Goal: Find specific page/section: Find specific page/section

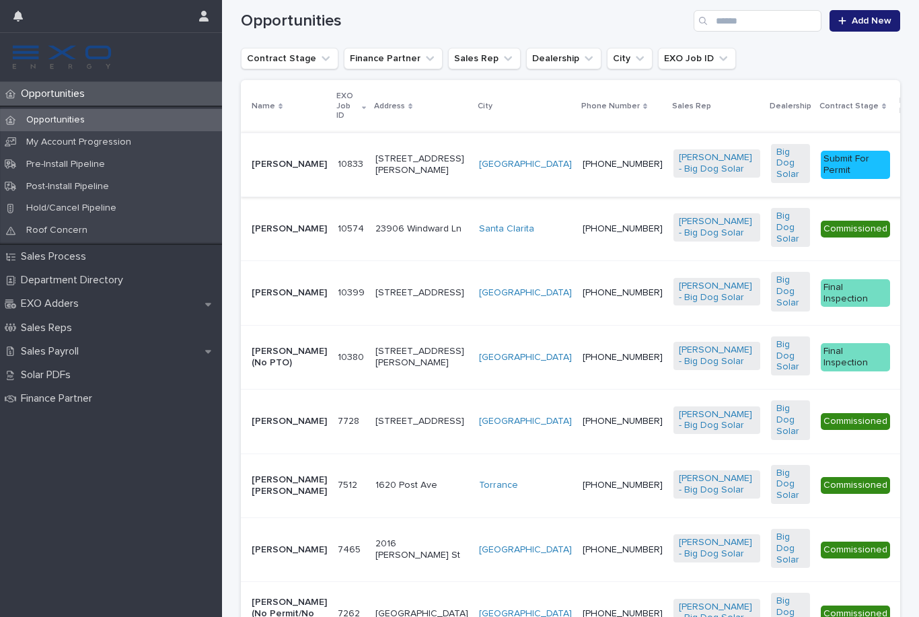
scroll to position [287, 0]
click at [283, 240] on div "[PERSON_NAME]" at bounding box center [289, 228] width 75 height 22
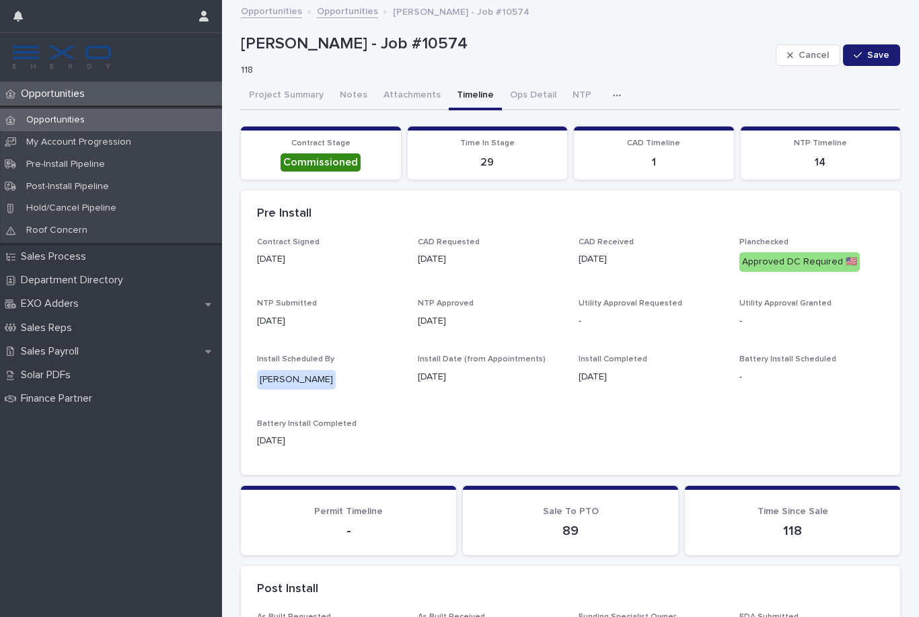
click at [477, 96] on button "Timeline" at bounding box center [475, 96] width 53 height 28
click at [359, 102] on button "Notes" at bounding box center [354, 96] width 44 height 28
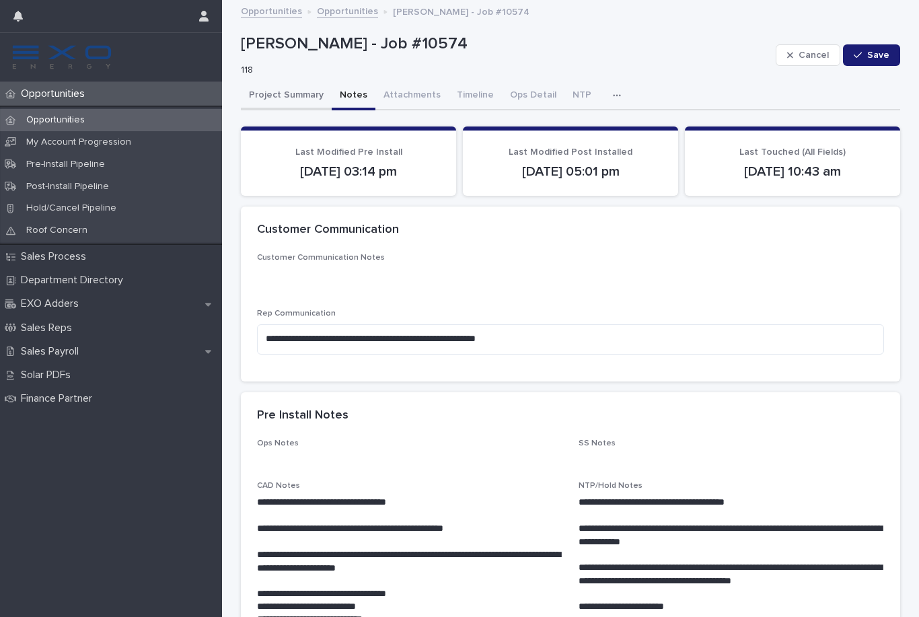
click at [273, 96] on button "Project Summary" at bounding box center [286, 96] width 91 height 28
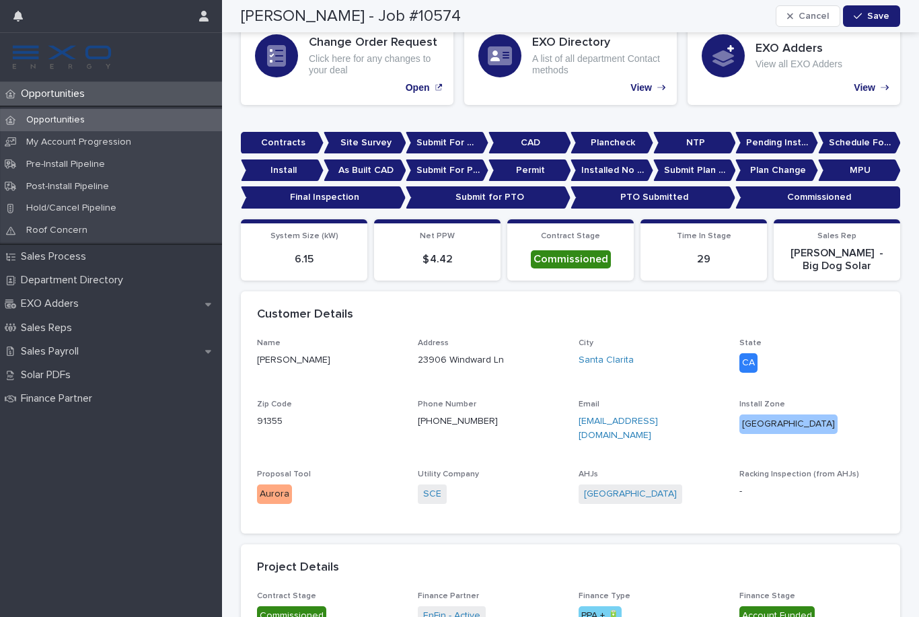
scroll to position [182, 0]
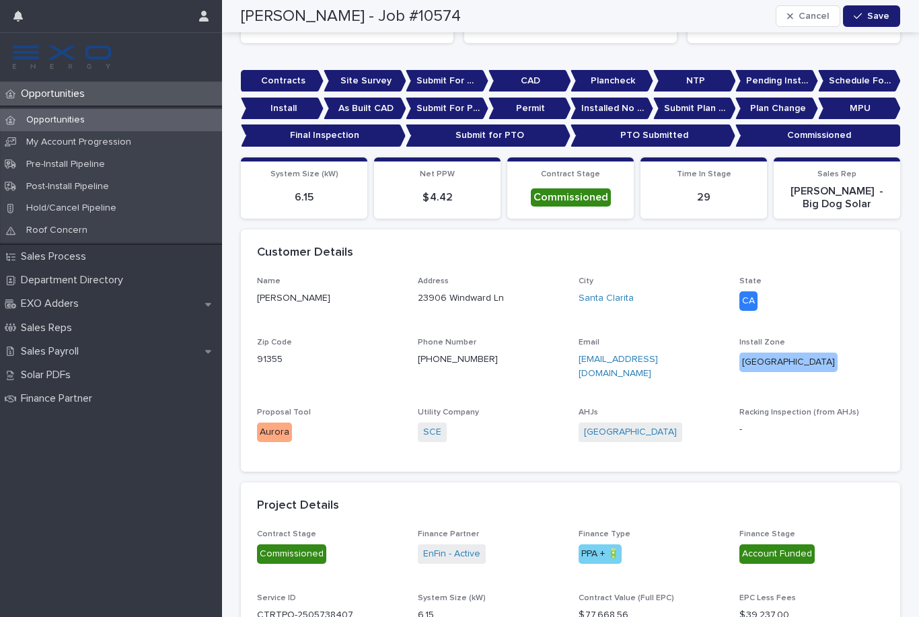
click at [92, 97] on p "Opportunities" at bounding box center [55, 93] width 80 height 13
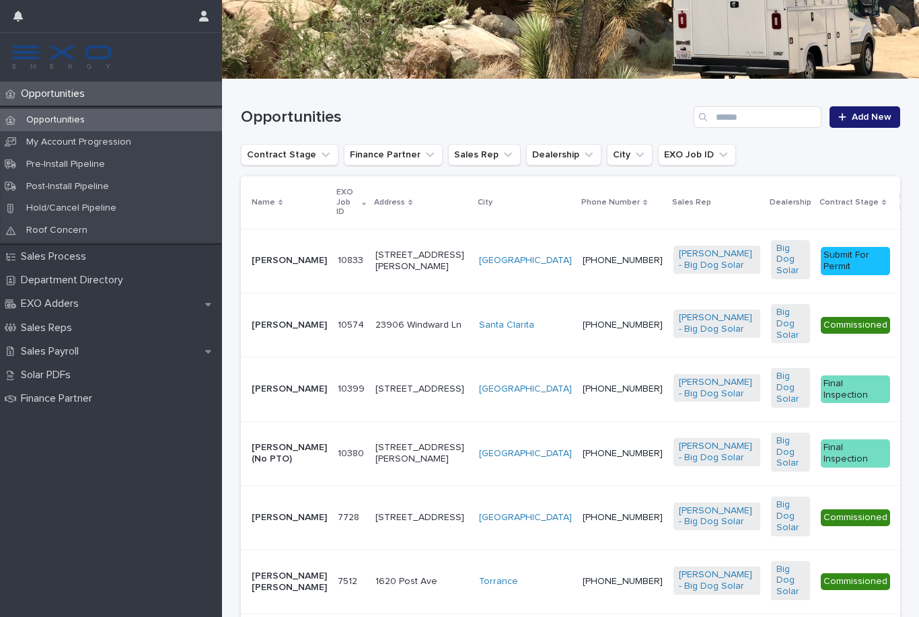
scroll to position [190, 0]
click at [279, 256] on p "[PERSON_NAME]" at bounding box center [289, 260] width 75 height 11
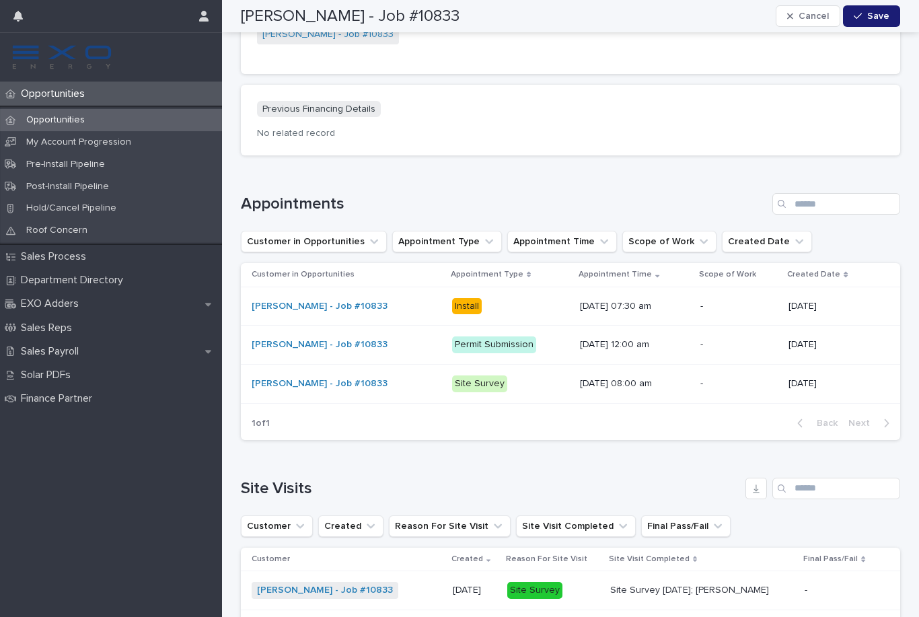
scroll to position [1637, 0]
click at [96, 92] on div "Opportunities" at bounding box center [111, 94] width 222 height 24
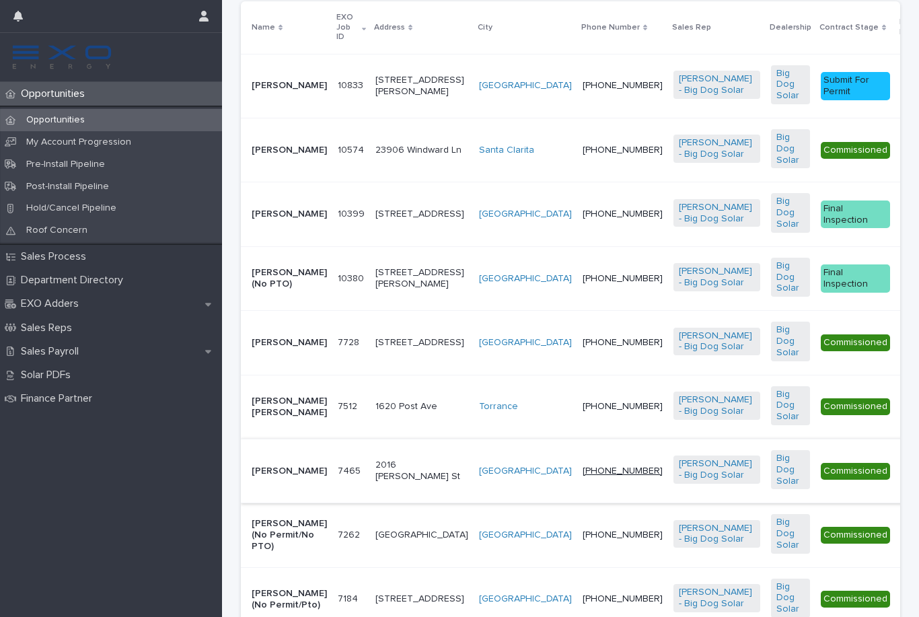
scroll to position [355, 0]
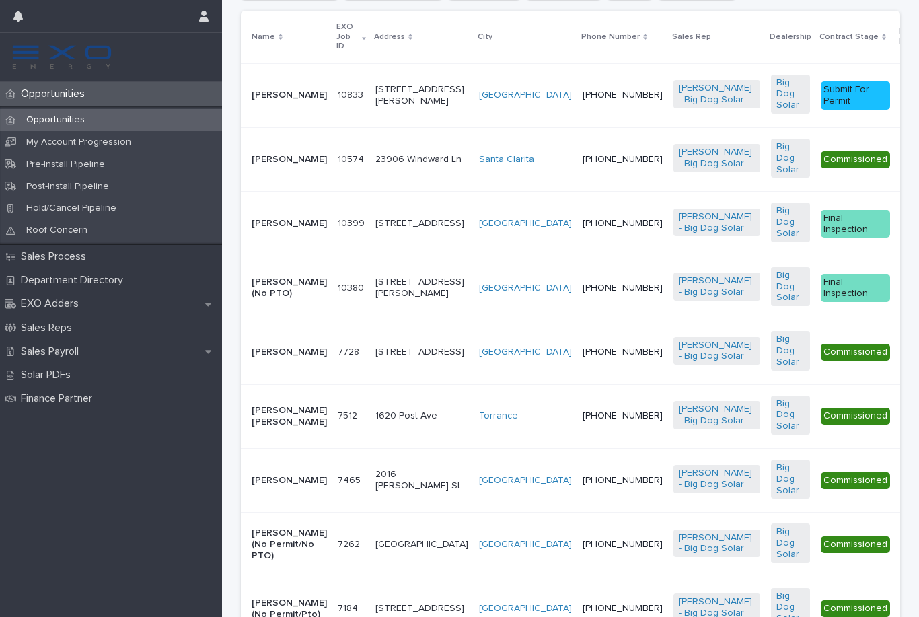
click at [263, 161] on p "[PERSON_NAME]" at bounding box center [289, 159] width 75 height 11
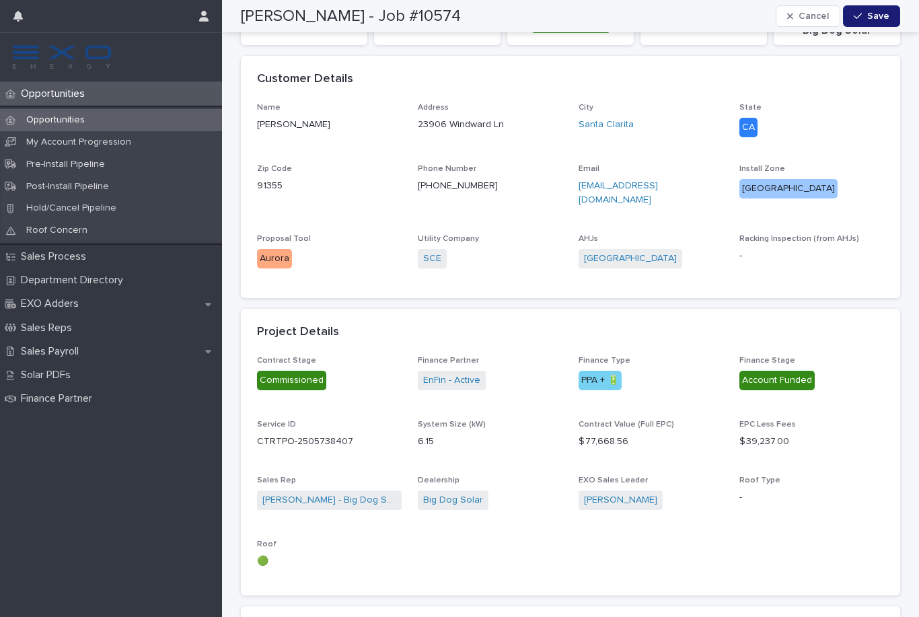
click at [113, 90] on div "Opportunities" at bounding box center [111, 94] width 222 height 24
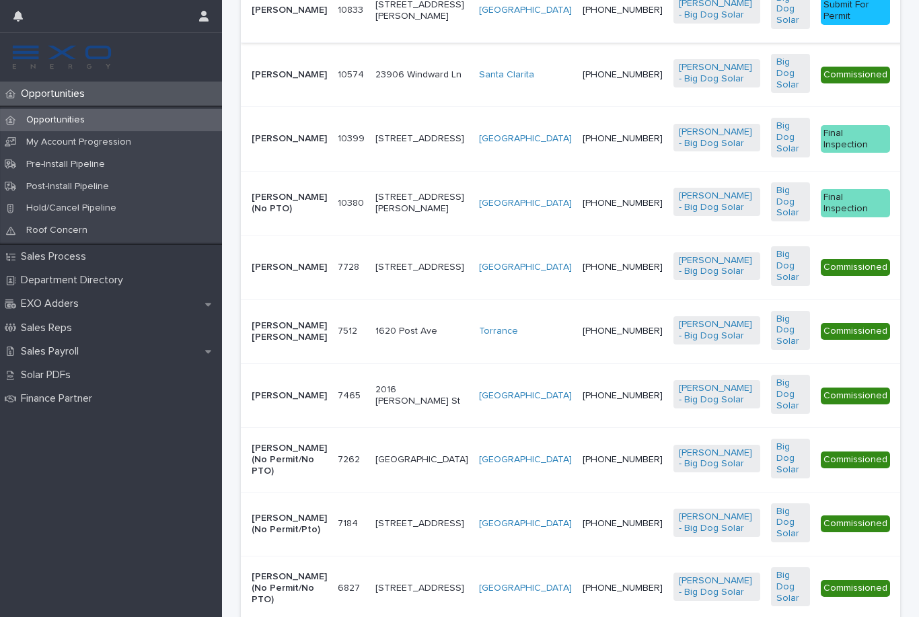
scroll to position [437, 0]
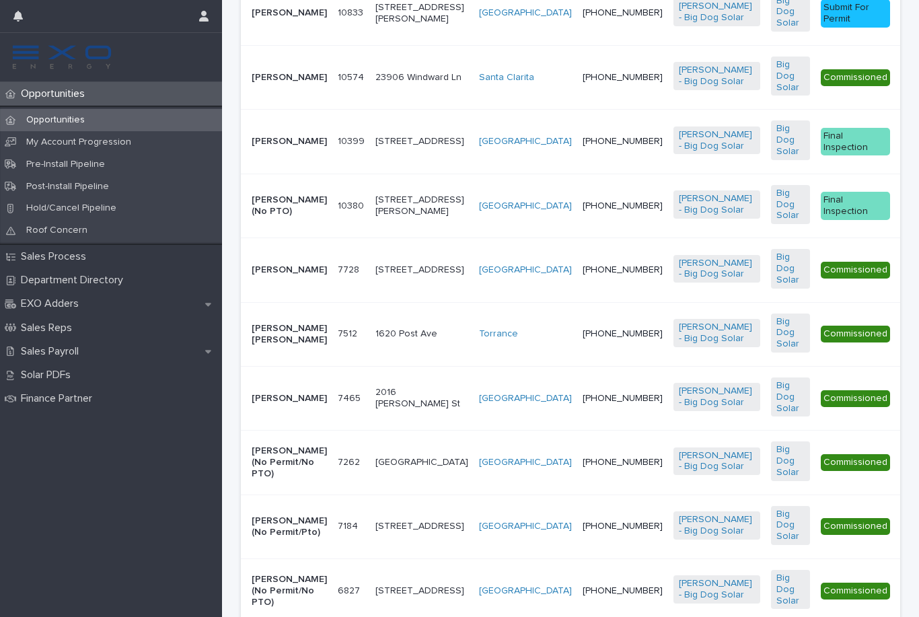
click at [266, 217] on p "[PERSON_NAME] (No PTO)" at bounding box center [289, 205] width 75 height 23
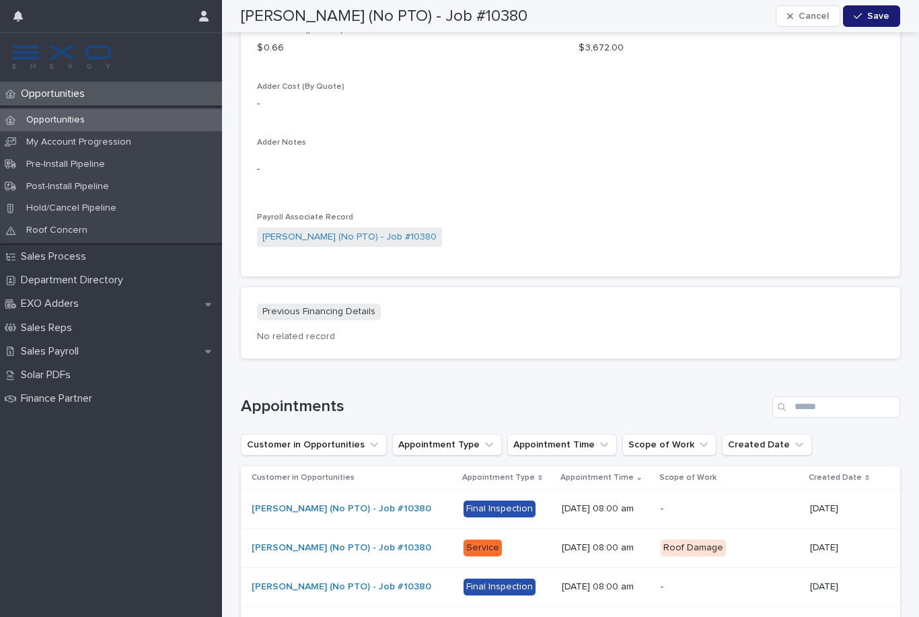
scroll to position [1343, 0]
